Goal: Contribute content

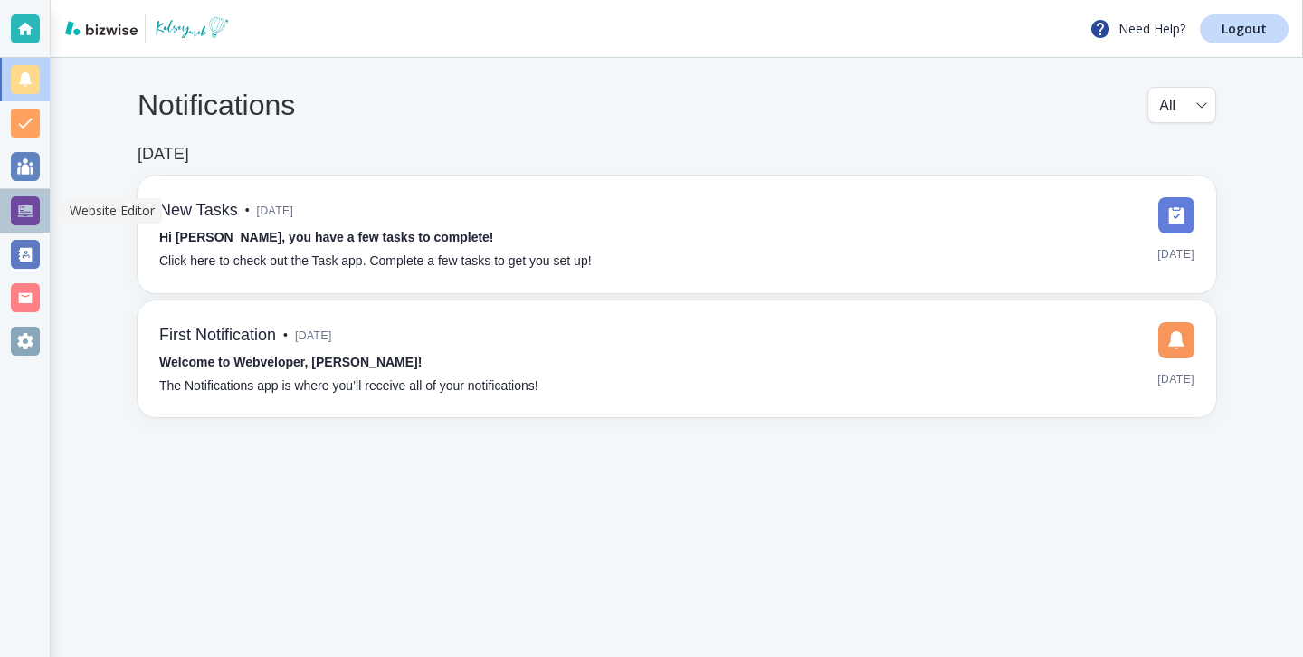
click at [29, 216] on div at bounding box center [25, 210] width 29 height 29
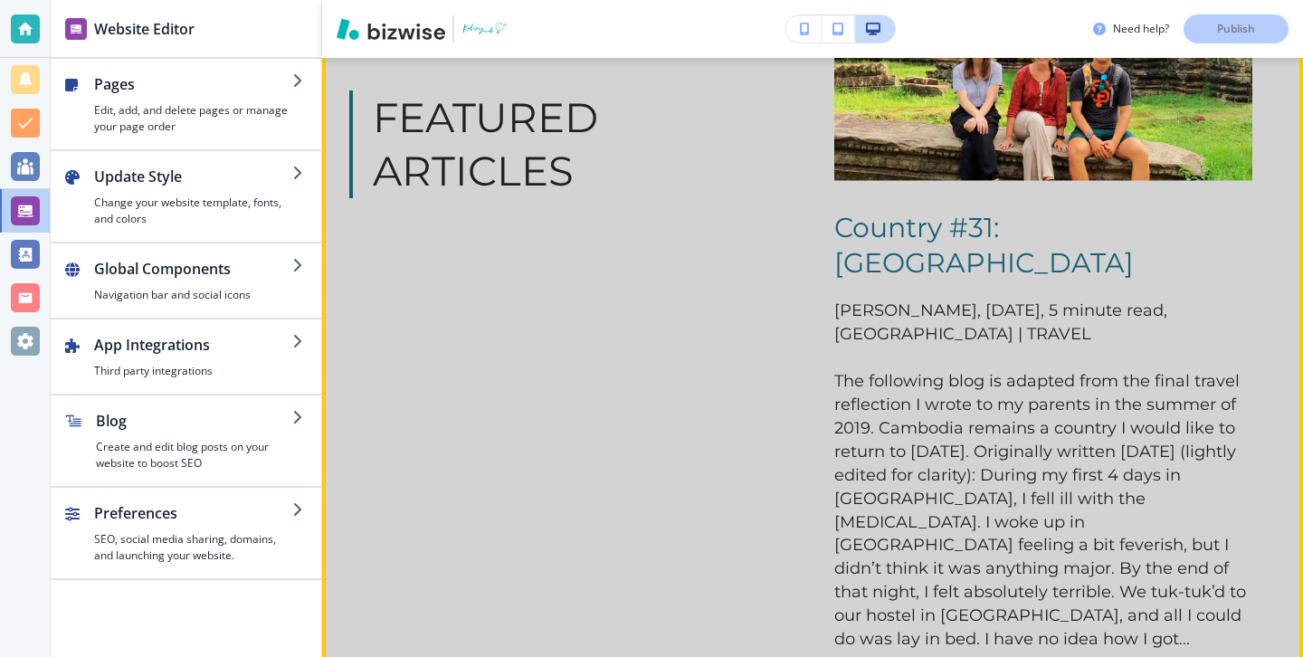
scroll to position [1129, 0]
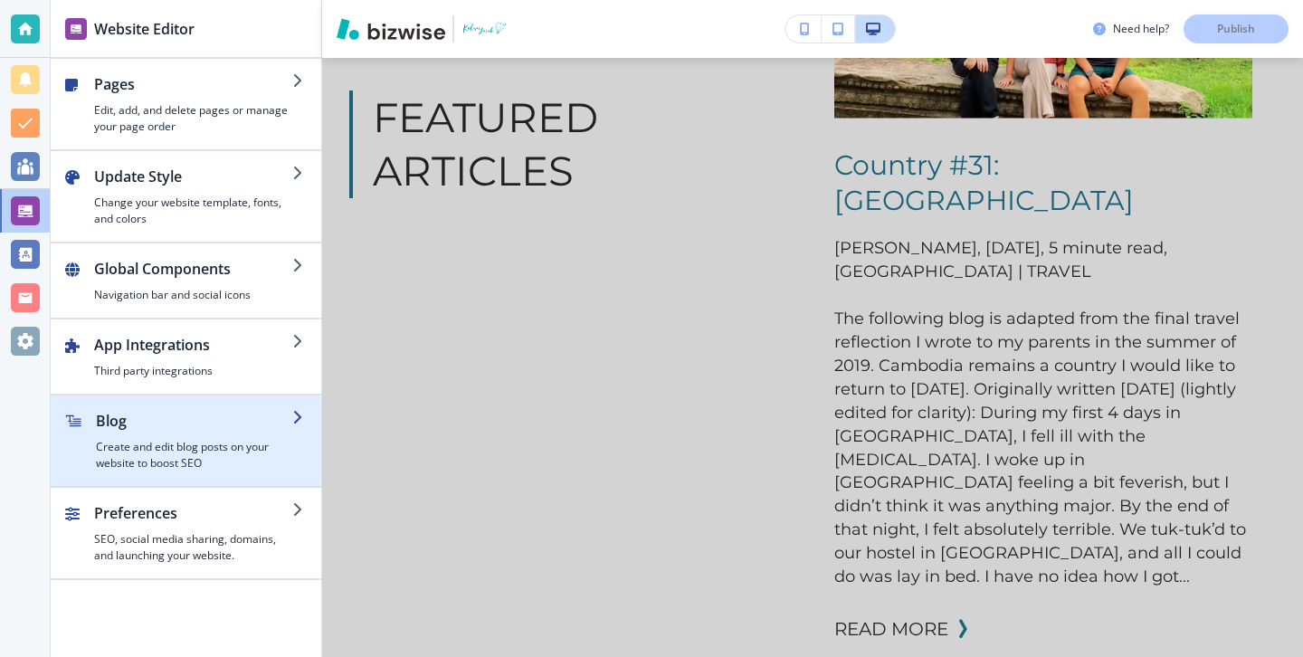
click at [225, 471] on h4 "Create and edit blog posts on your website to boost SEO" at bounding box center [194, 455] width 196 height 33
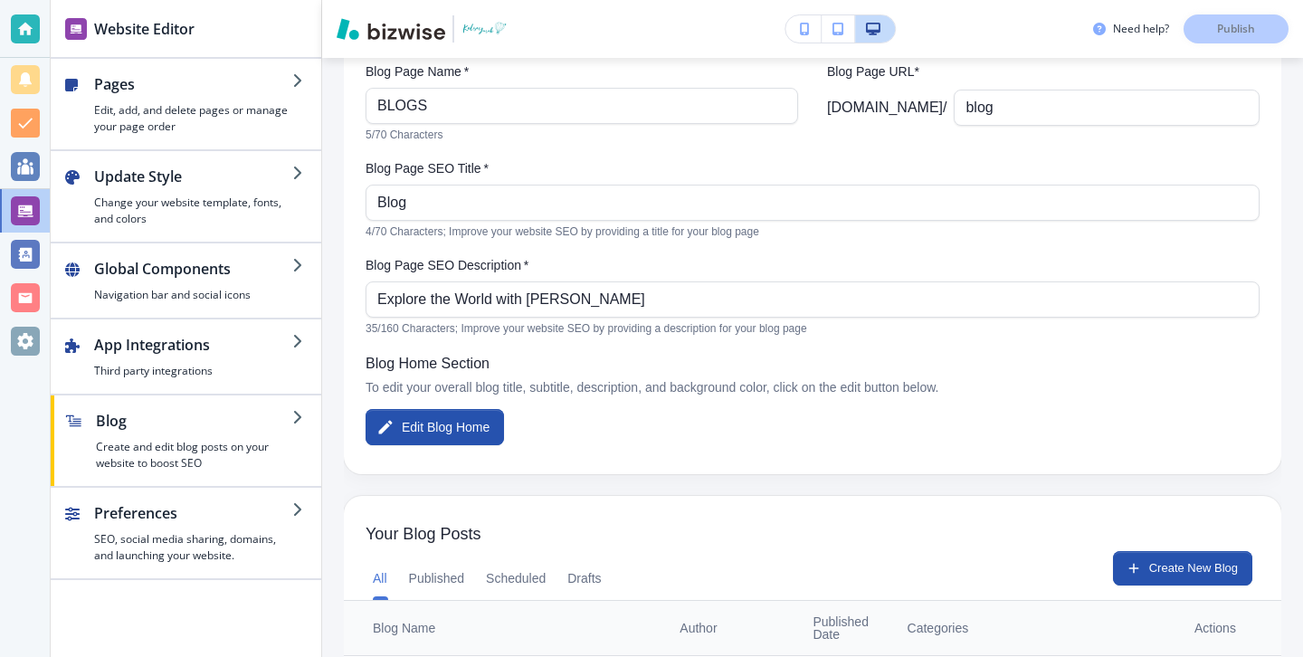
scroll to position [0, 0]
